Goal: Transaction & Acquisition: Purchase product/service

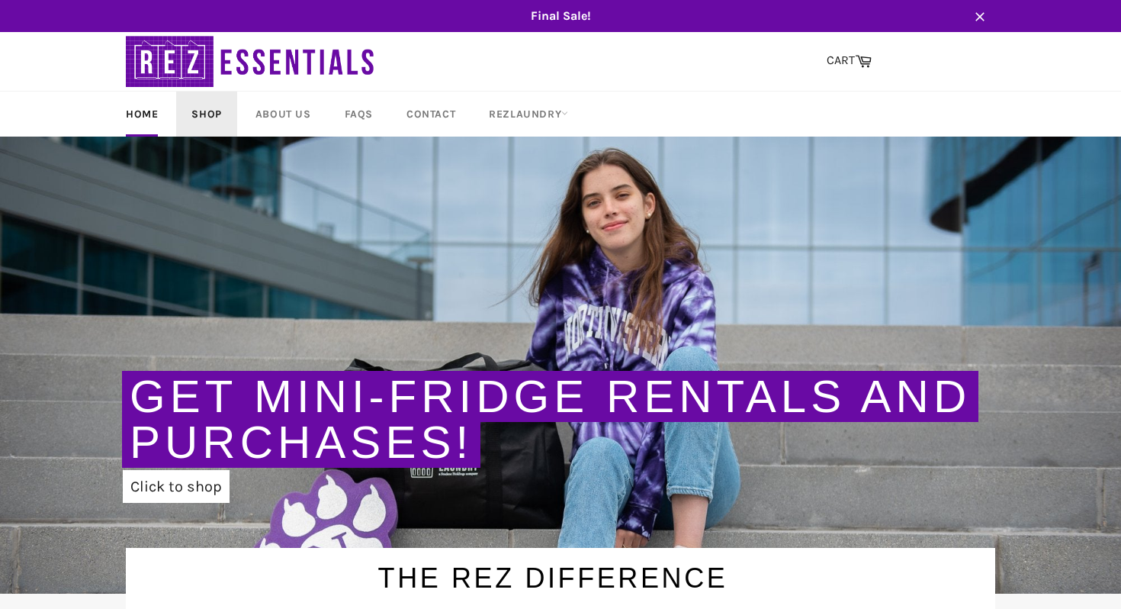
click at [231, 105] on link "Shop" at bounding box center [206, 114] width 60 height 45
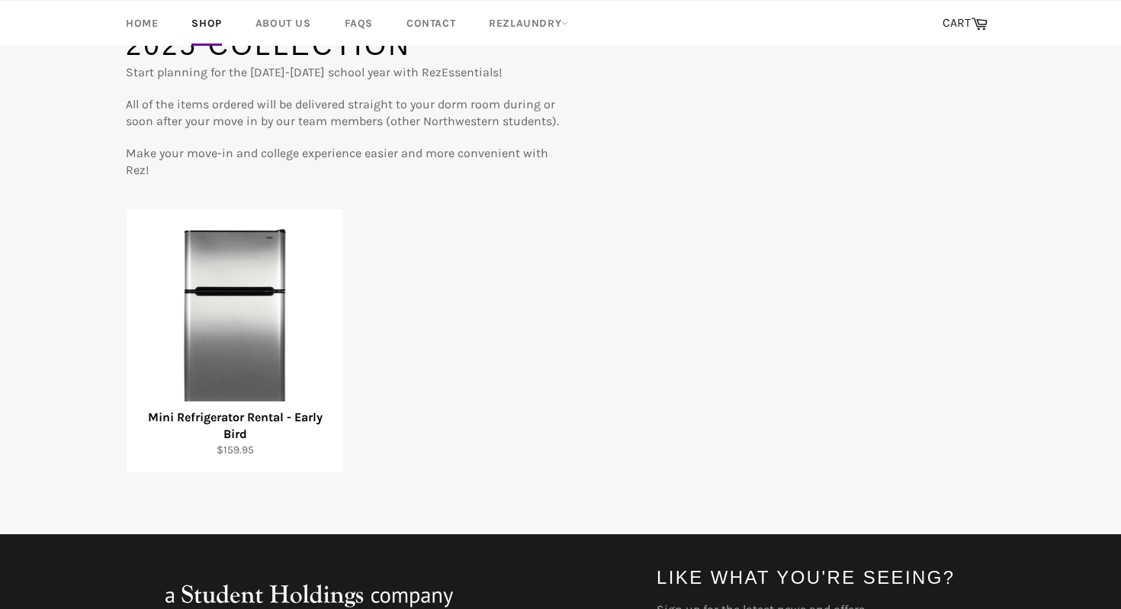
scroll to position [198, 0]
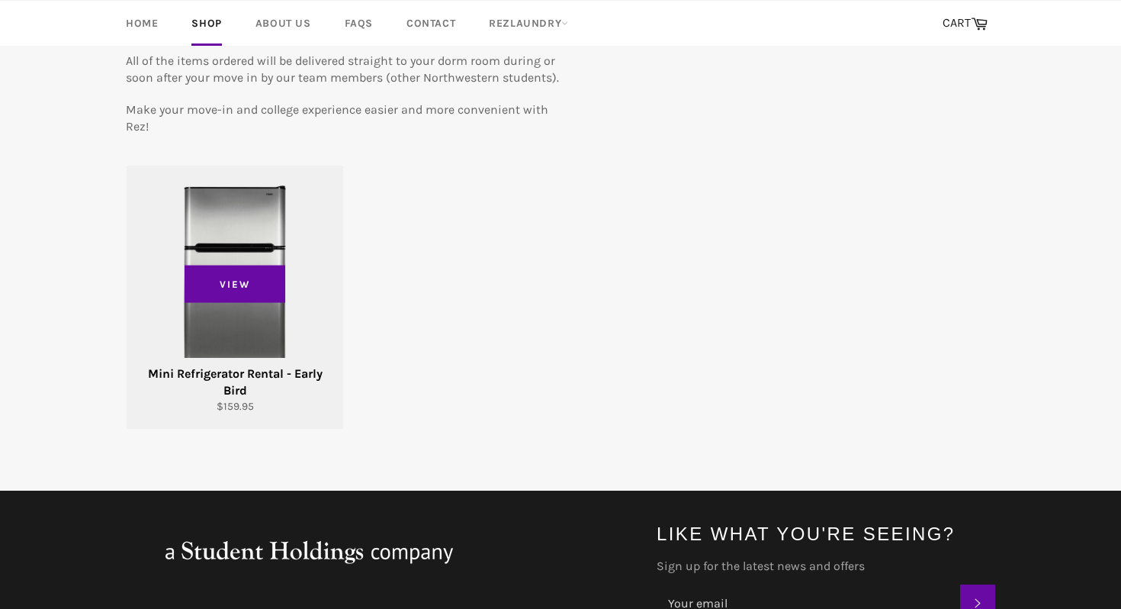
click at [266, 342] on div "View" at bounding box center [235, 297] width 217 height 263
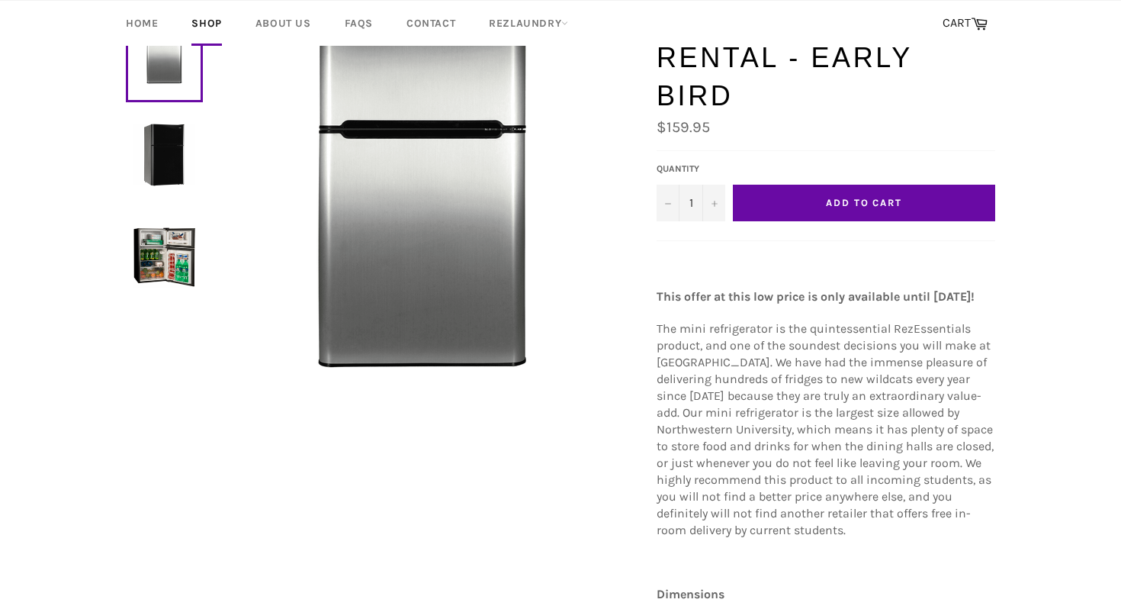
scroll to position [182, 0]
